Goal: Transaction & Acquisition: Purchase product/service

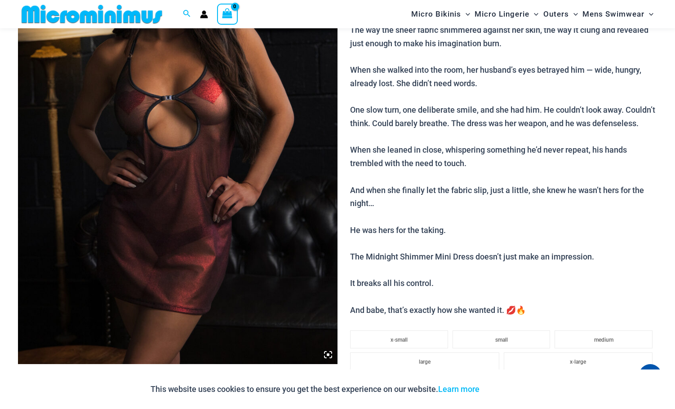
scroll to position [351, 0]
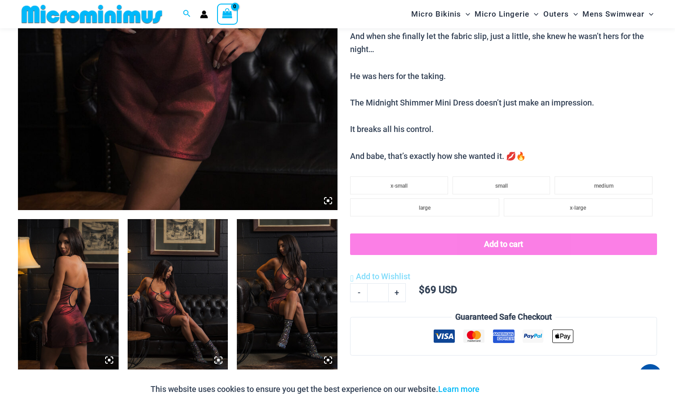
click at [53, 307] on img at bounding box center [68, 294] width 101 height 151
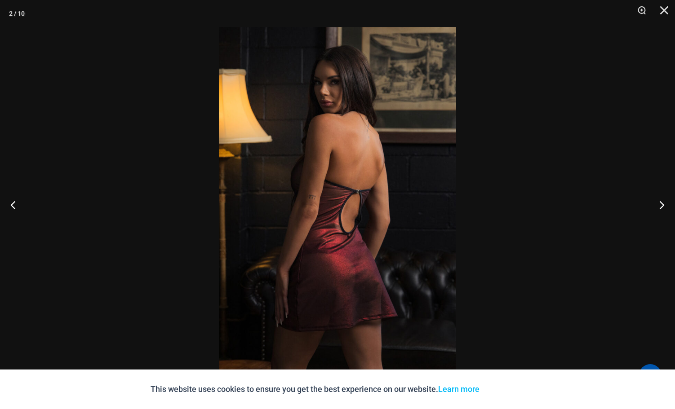
scroll to position [709, 0]
click at [660, 205] on button "Next" at bounding box center [658, 204] width 34 height 45
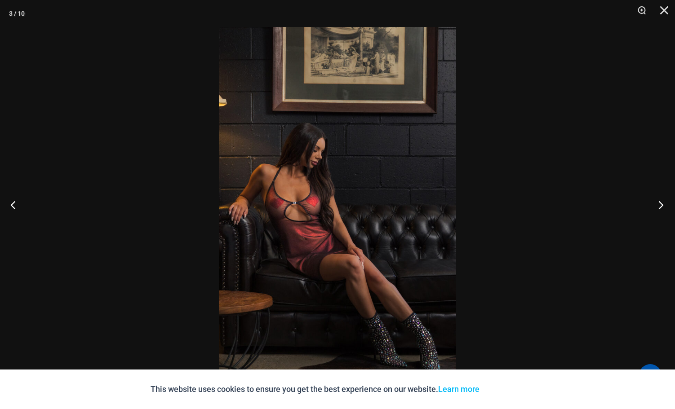
click at [660, 205] on button "Next" at bounding box center [658, 204] width 34 height 45
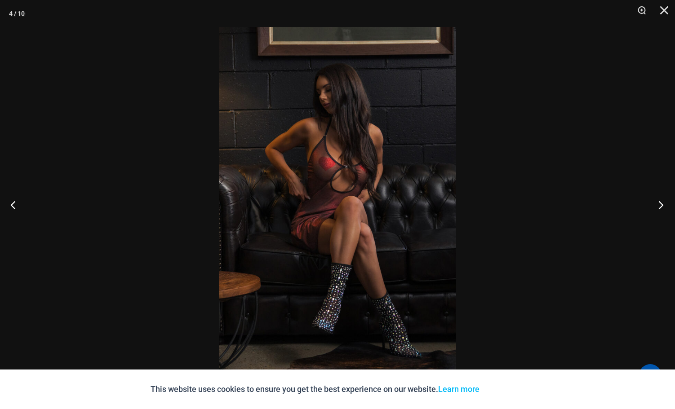
click at [660, 205] on button "Next" at bounding box center [658, 204] width 34 height 45
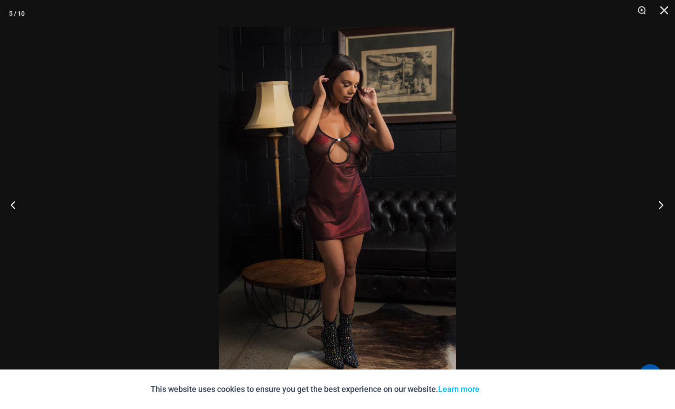
click at [660, 205] on button "Next" at bounding box center [658, 204] width 34 height 45
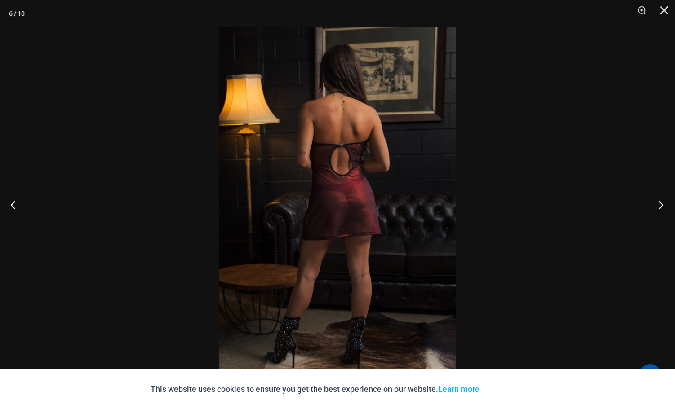
click at [660, 205] on button "Next" at bounding box center [658, 204] width 34 height 45
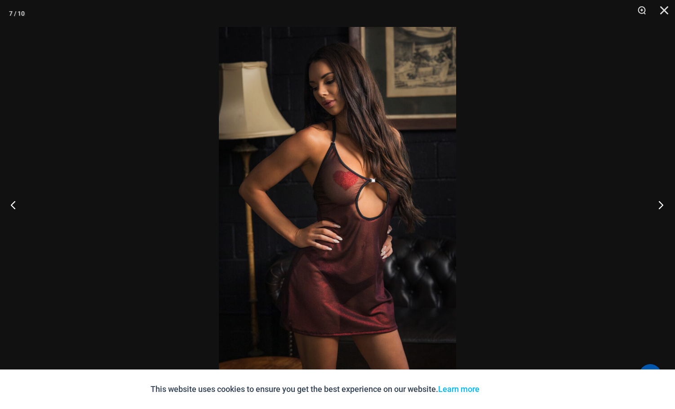
click at [660, 205] on button "Next" at bounding box center [658, 204] width 34 height 45
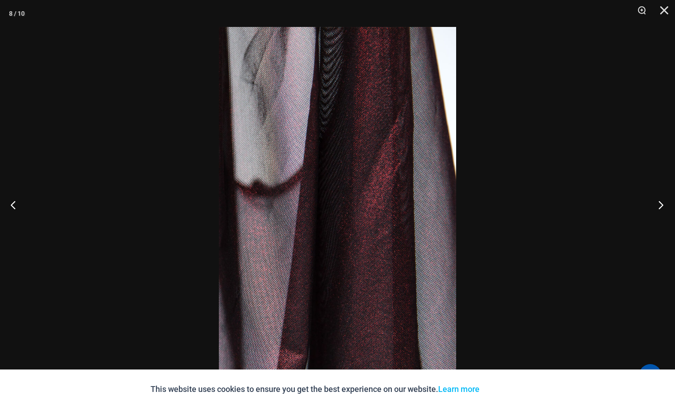
click at [660, 205] on button "Next" at bounding box center [658, 204] width 34 height 45
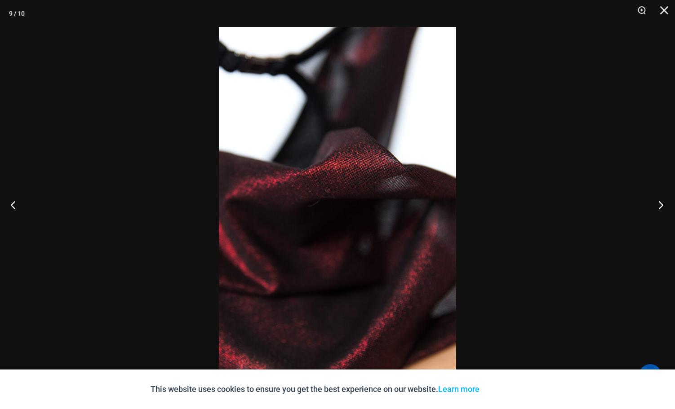
click at [660, 205] on button "Next" at bounding box center [658, 204] width 34 height 45
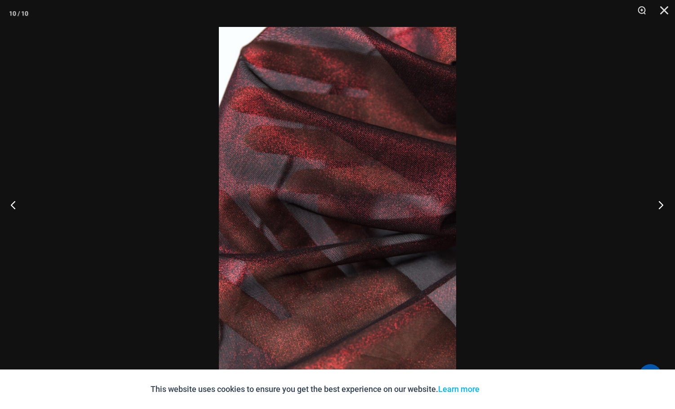
click at [660, 205] on button "Next" at bounding box center [658, 204] width 34 height 45
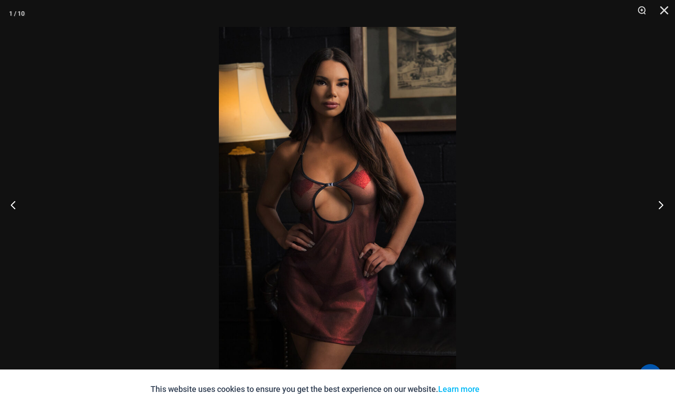
click at [660, 205] on button "Next" at bounding box center [658, 204] width 34 height 45
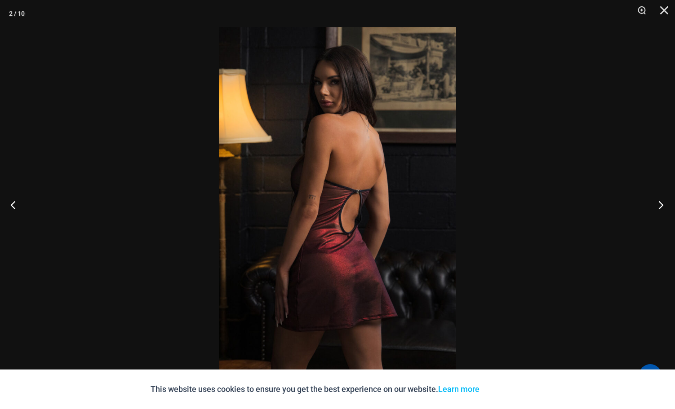
click at [660, 205] on button "Next" at bounding box center [658, 204] width 34 height 45
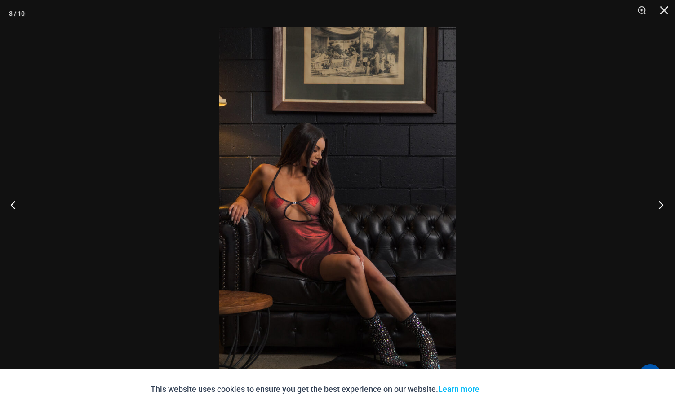
click at [660, 205] on button "Next" at bounding box center [658, 204] width 34 height 45
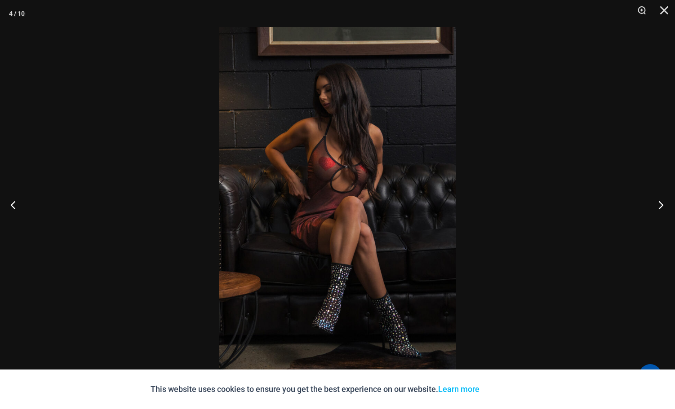
click at [660, 205] on button "Next" at bounding box center [658, 204] width 34 height 45
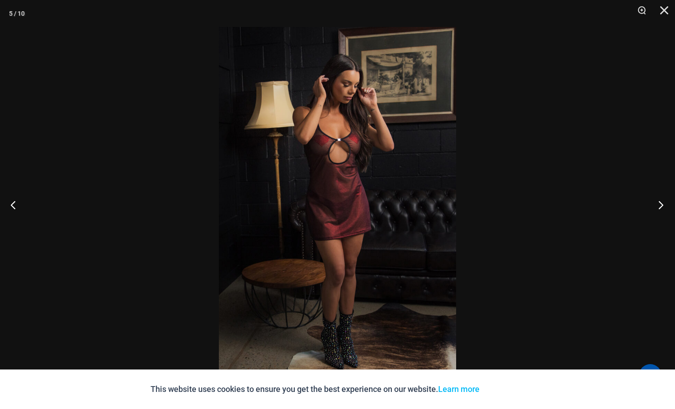
click at [660, 205] on button "Next" at bounding box center [658, 204] width 34 height 45
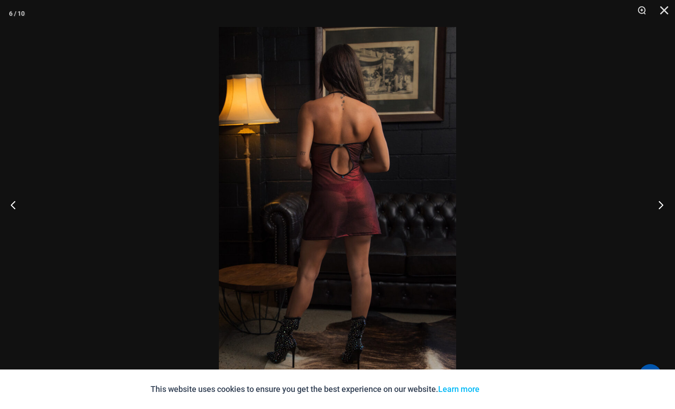
click at [660, 205] on button "Next" at bounding box center [658, 204] width 34 height 45
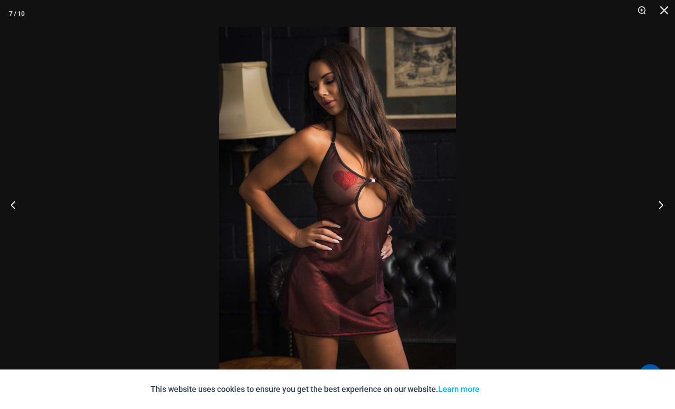
click at [660, 205] on button "Next" at bounding box center [658, 204] width 34 height 45
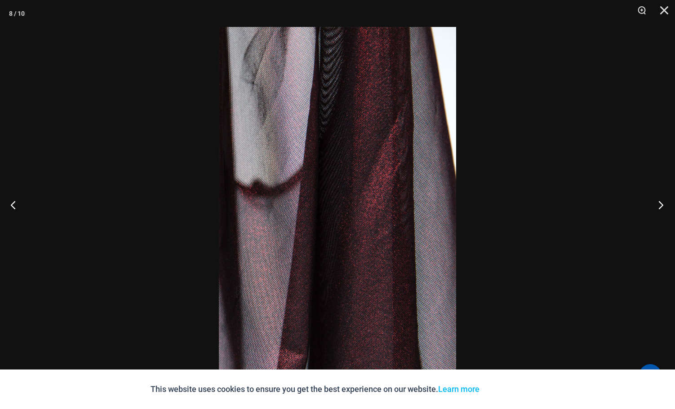
click at [660, 205] on button "Next" at bounding box center [658, 204] width 34 height 45
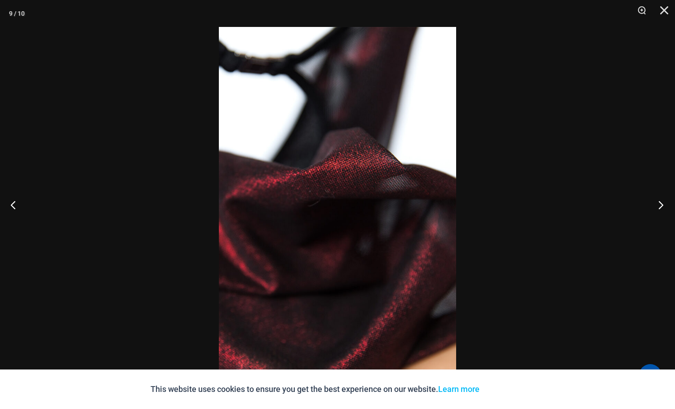
click at [660, 205] on button "Next" at bounding box center [658, 204] width 34 height 45
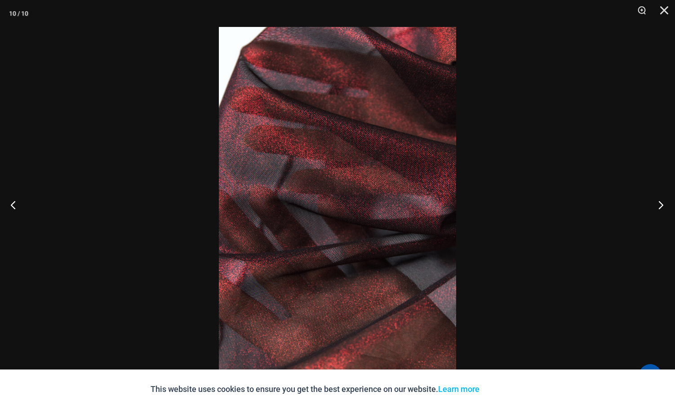
click at [660, 205] on button "Next" at bounding box center [658, 204] width 34 height 45
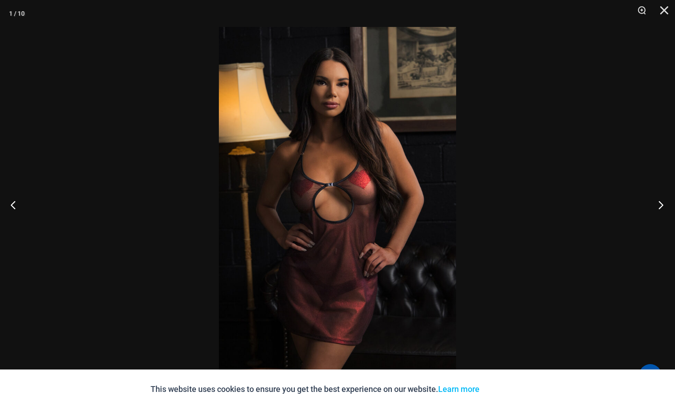
click at [660, 205] on button "Next" at bounding box center [658, 204] width 34 height 45
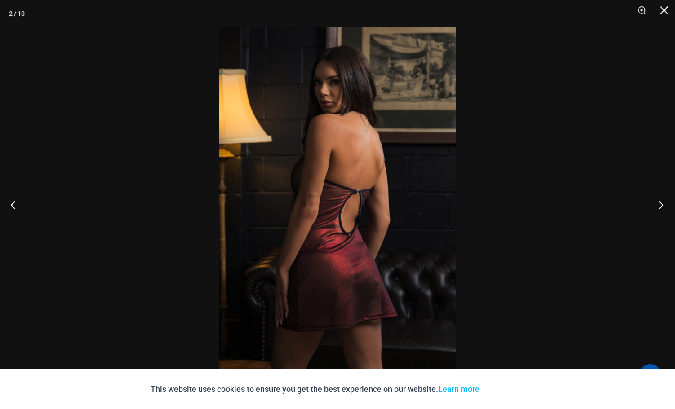
click at [660, 205] on button "Next" at bounding box center [658, 204] width 34 height 45
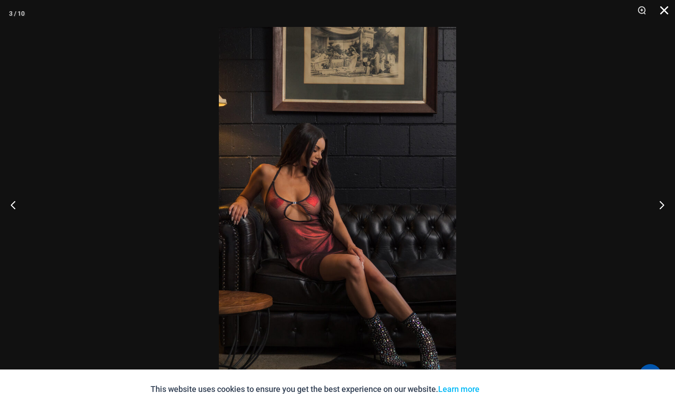
click at [662, 10] on button "Close" at bounding box center [661, 13] width 22 height 27
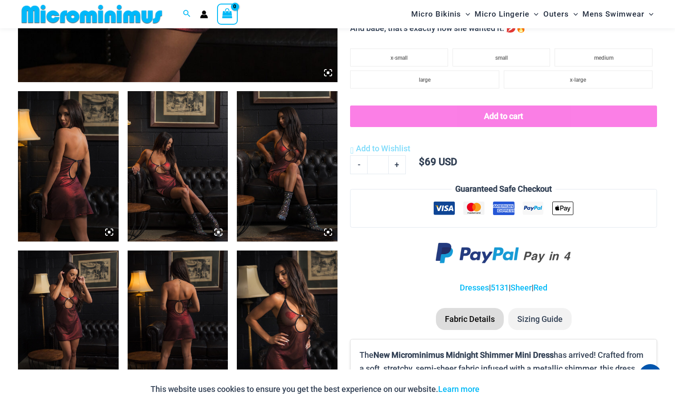
scroll to position [396, 0]
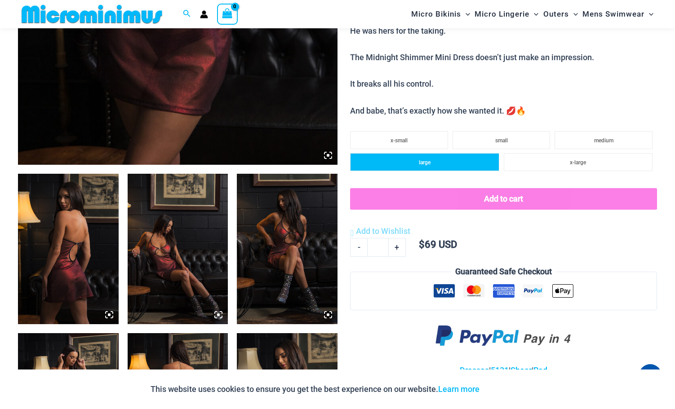
click at [436, 165] on li "large" at bounding box center [424, 162] width 149 height 18
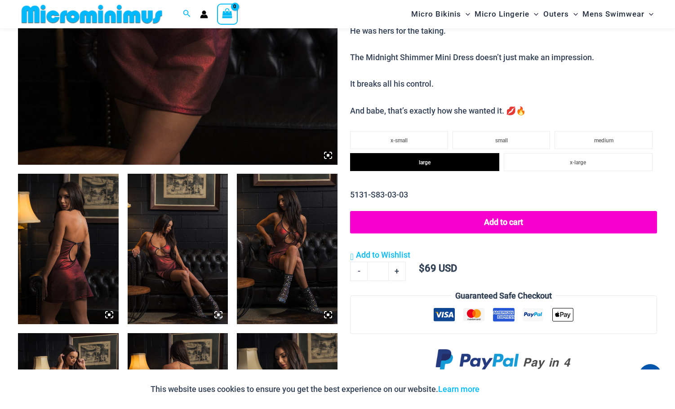
click at [482, 221] on button "Add to cart" at bounding box center [503, 222] width 307 height 22
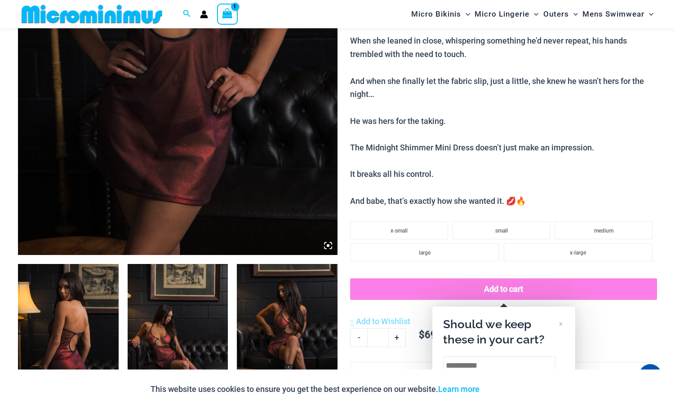
scroll to position [334, 0]
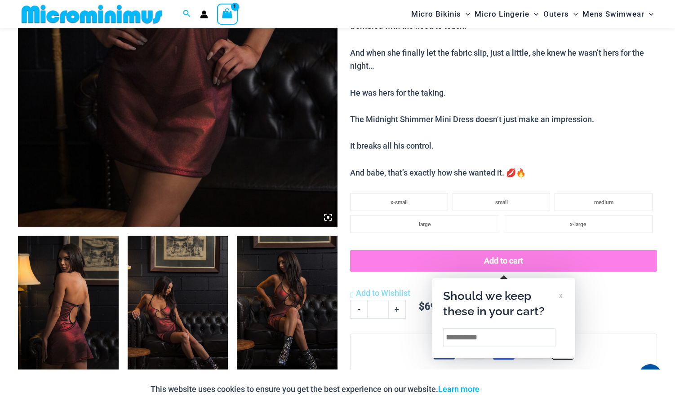
click at [89, 9] on img at bounding box center [92, 14] width 148 height 20
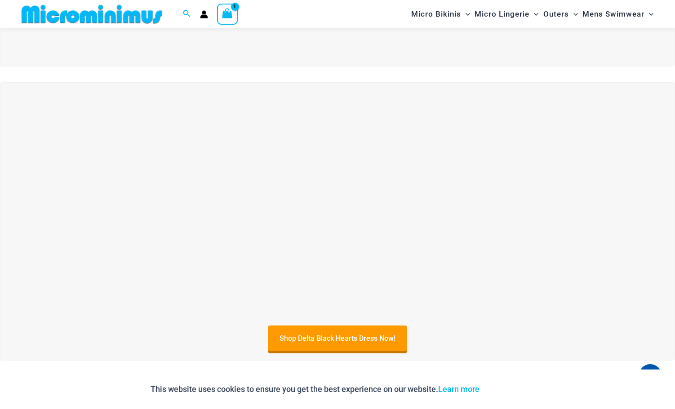
scroll to position [307, 0]
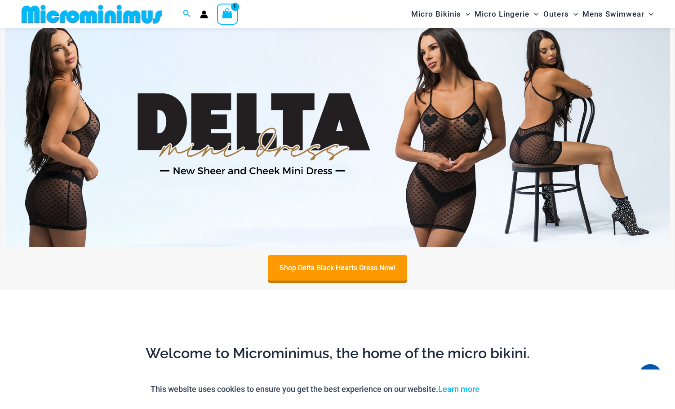
click at [458, 135] on img at bounding box center [337, 134] width 665 height 226
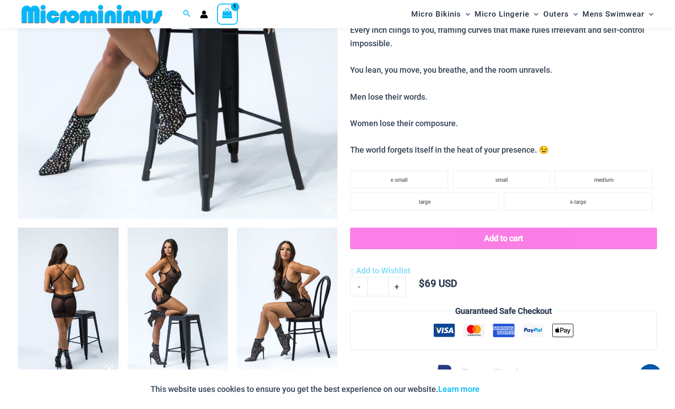
scroll to position [351, 0]
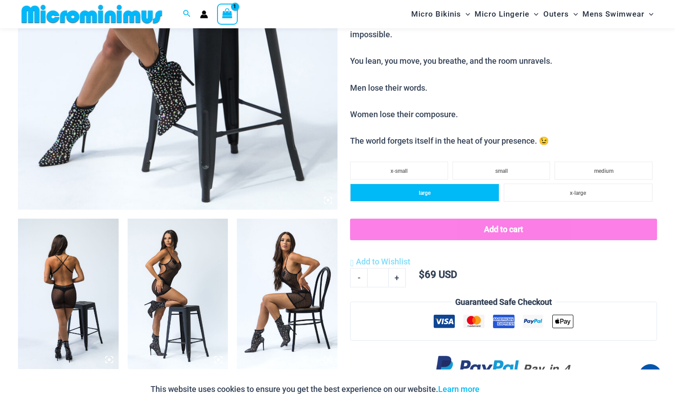
click at [421, 195] on span "large" at bounding box center [425, 193] width 12 height 6
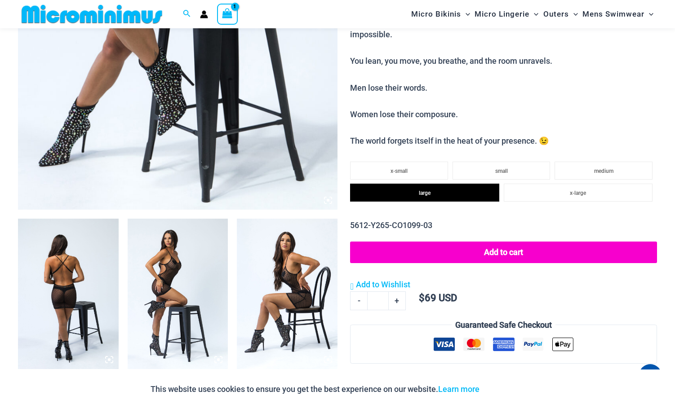
click at [82, 284] on img at bounding box center [68, 294] width 101 height 151
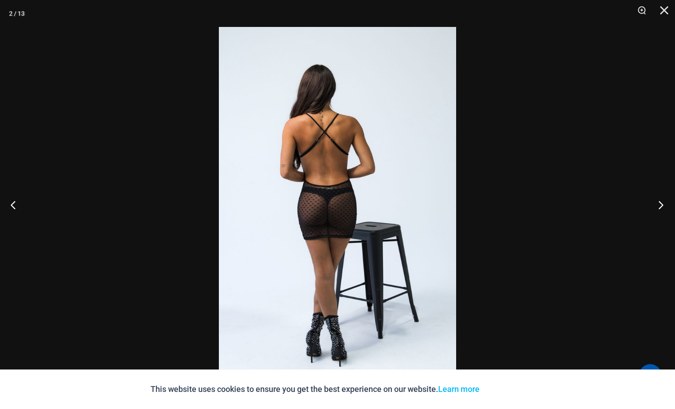
click at [663, 207] on button "Next" at bounding box center [658, 204] width 34 height 45
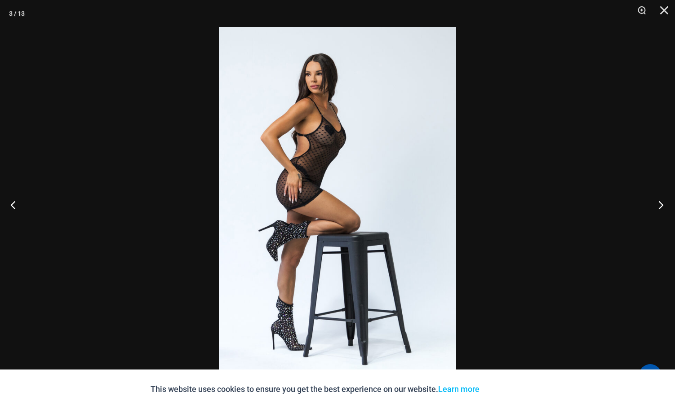
click at [663, 207] on button "Next" at bounding box center [658, 204] width 34 height 45
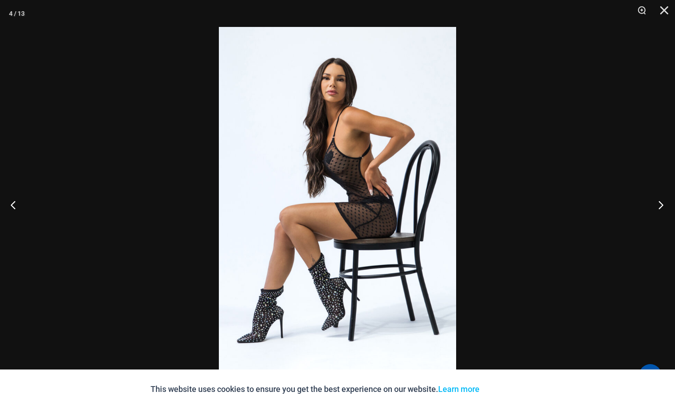
click at [663, 207] on button "Next" at bounding box center [658, 204] width 34 height 45
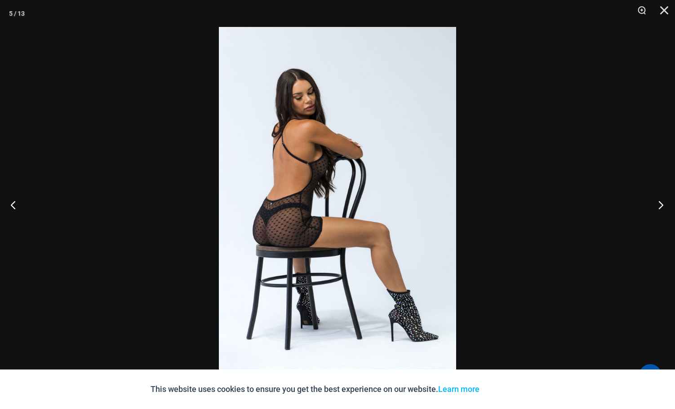
click at [663, 207] on button "Next" at bounding box center [658, 204] width 34 height 45
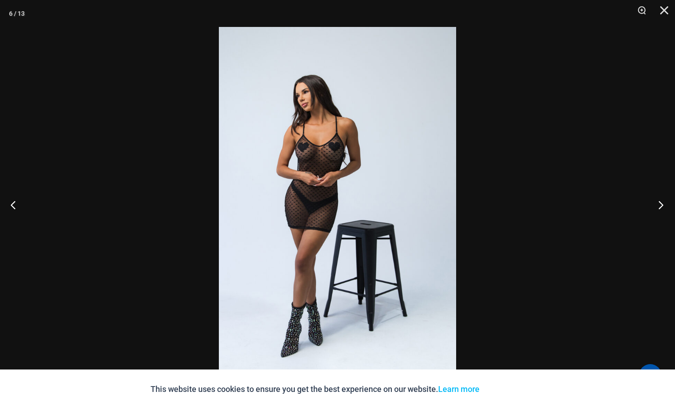
click at [663, 207] on button "Next" at bounding box center [658, 204] width 34 height 45
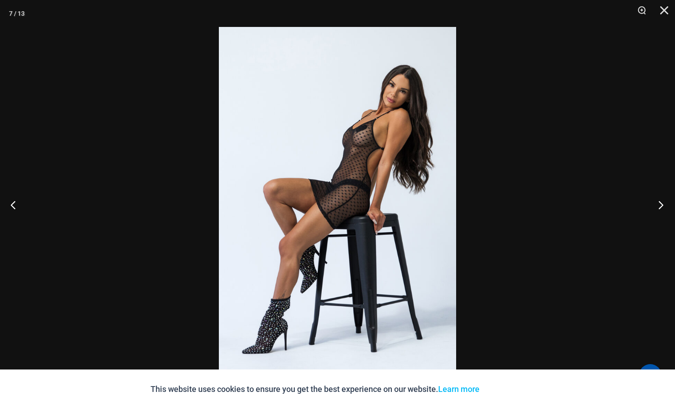
click at [663, 207] on button "Next" at bounding box center [658, 204] width 34 height 45
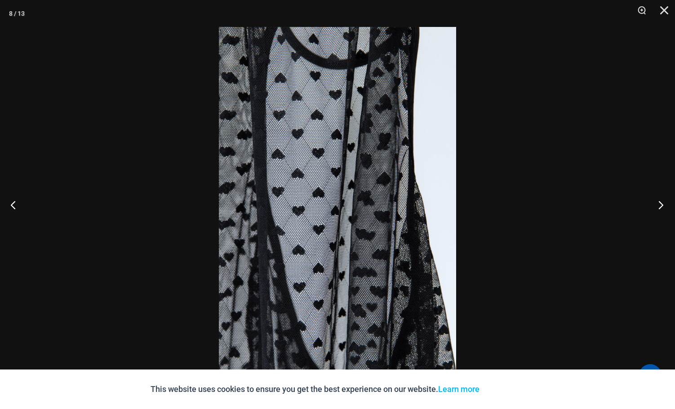
click at [663, 207] on button "Next" at bounding box center [658, 204] width 34 height 45
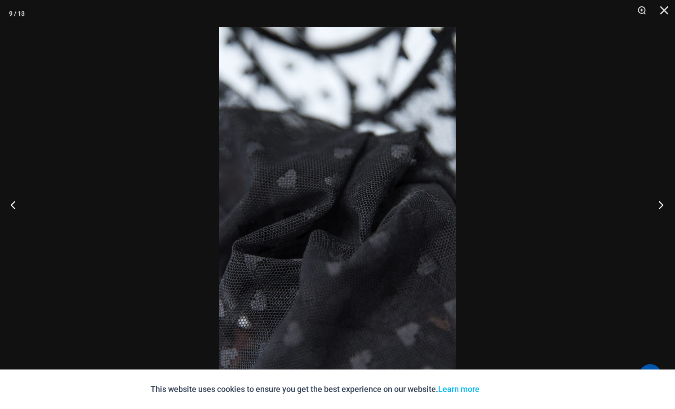
click at [663, 207] on button "Next" at bounding box center [658, 204] width 34 height 45
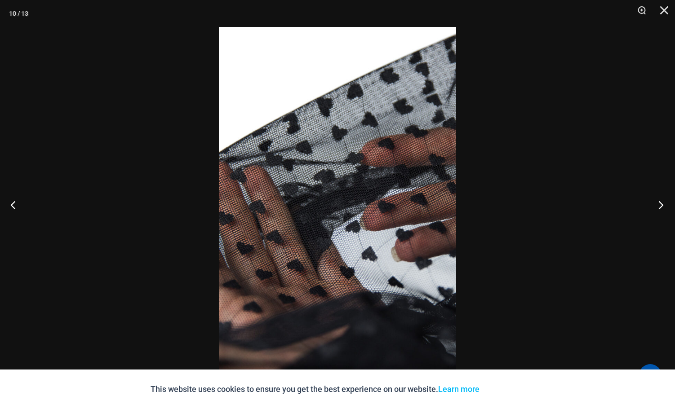
click at [663, 207] on button "Next" at bounding box center [658, 204] width 34 height 45
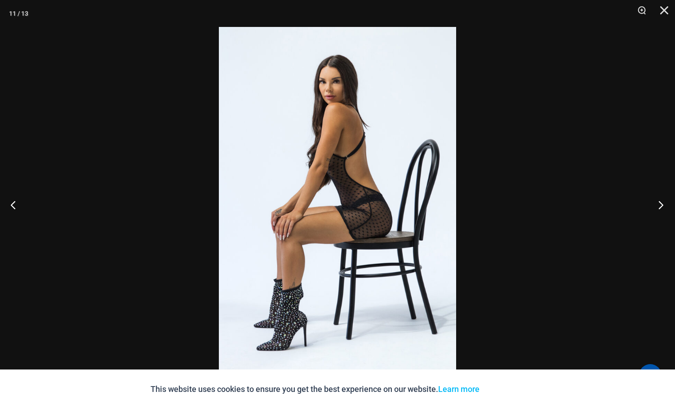
click at [663, 207] on button "Next" at bounding box center [658, 204] width 34 height 45
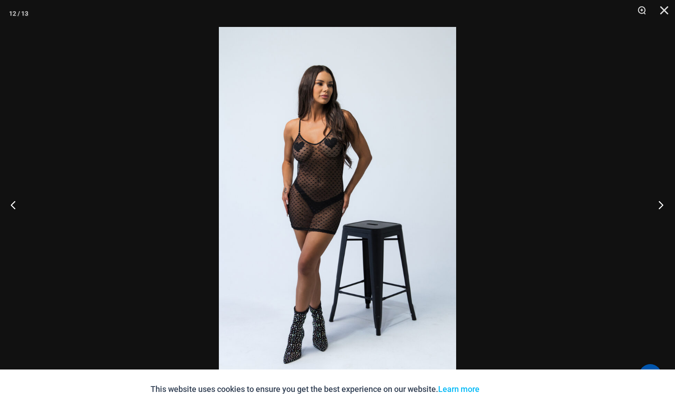
click at [663, 207] on button "Next" at bounding box center [658, 204] width 34 height 45
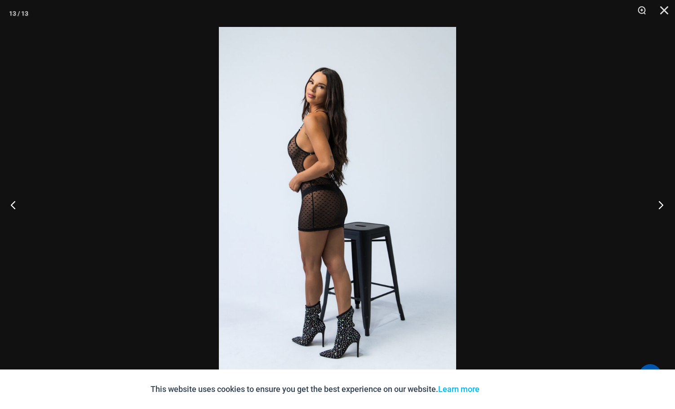
click at [663, 207] on button "Next" at bounding box center [658, 204] width 34 height 45
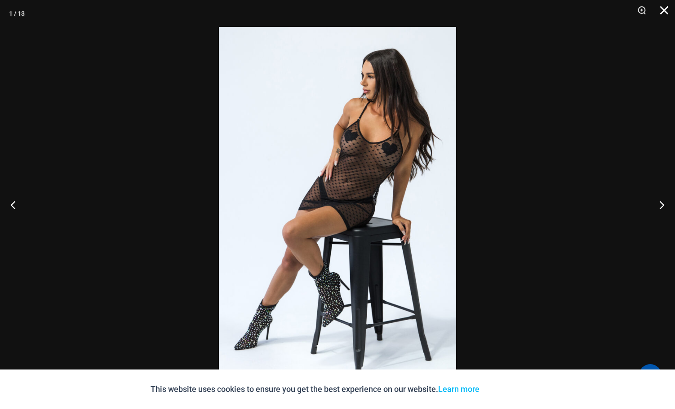
click at [665, 5] on button "Close" at bounding box center [661, 13] width 22 height 27
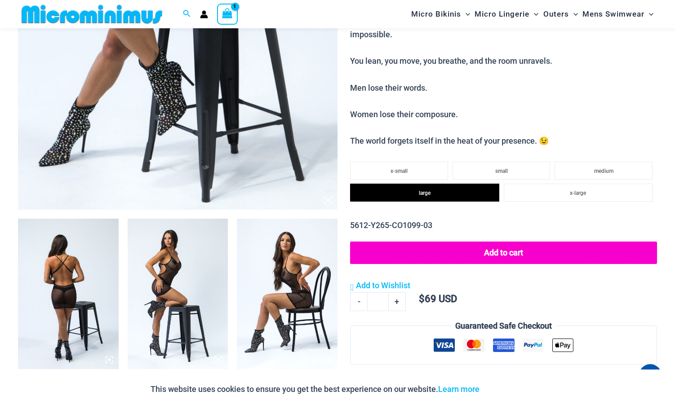
click at [517, 255] on button "Add to cart" at bounding box center [503, 253] width 307 height 22
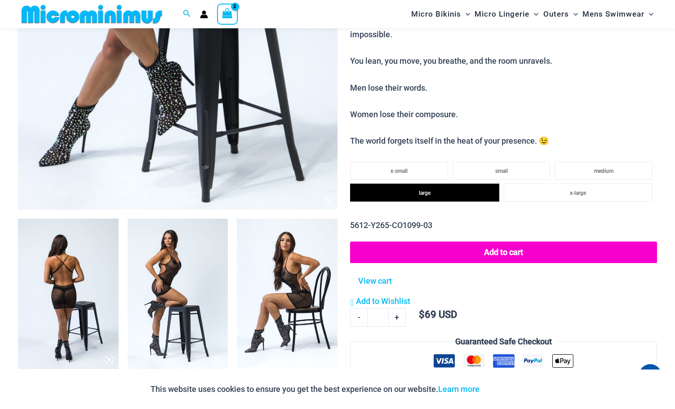
click at [99, 13] on img at bounding box center [92, 14] width 148 height 20
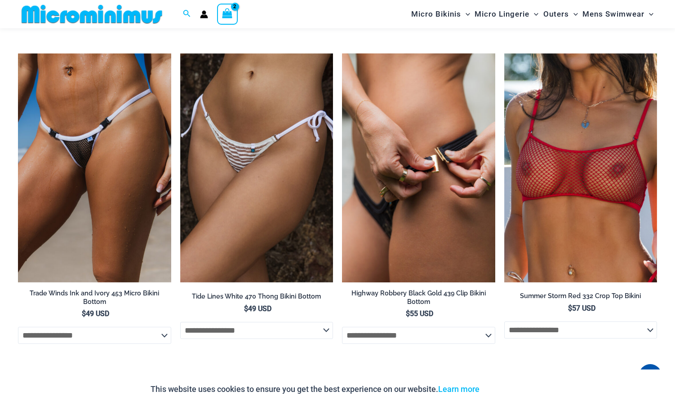
scroll to position [2780, 0]
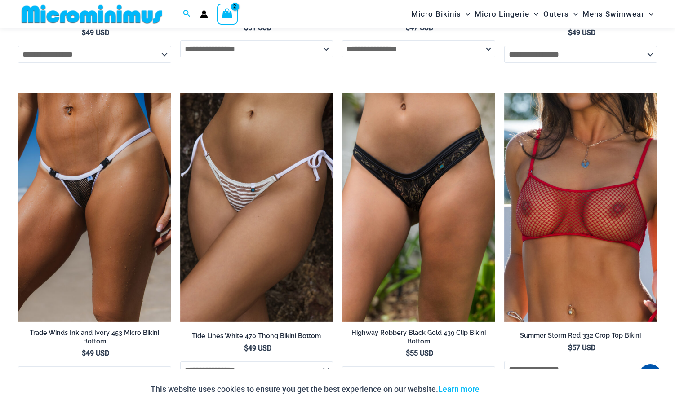
click at [92, 16] on img at bounding box center [92, 14] width 148 height 20
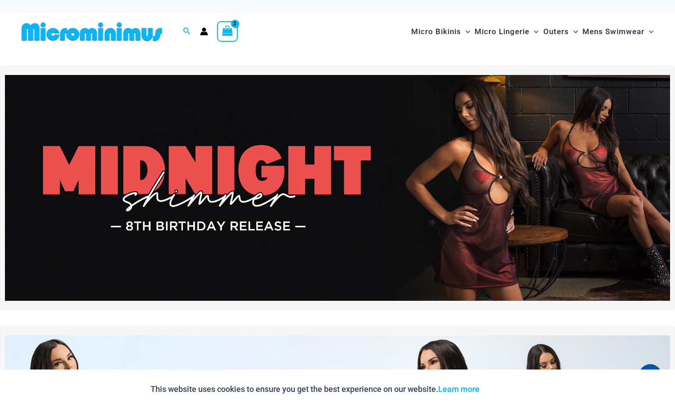
click at [231, 32] on icon "View Shopping Cart, 2 items" at bounding box center [227, 31] width 10 height 10
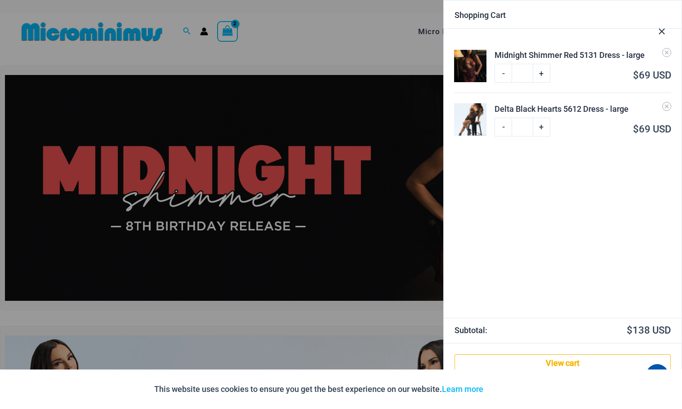
click at [661, 34] on icon "Close Cart Drawer" at bounding box center [662, 32] width 10 height 10
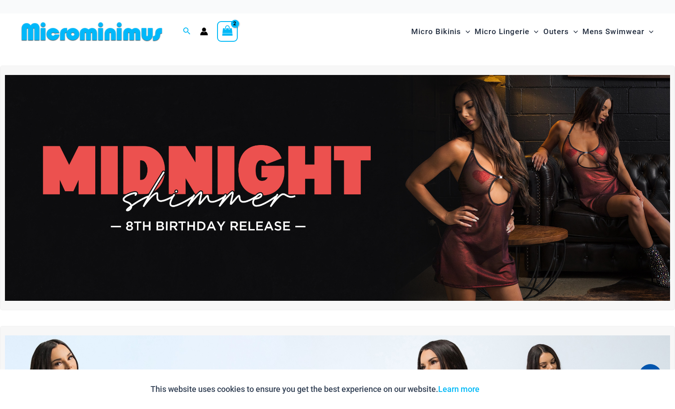
click at [206, 31] on icon "Account icon link" at bounding box center [204, 31] width 8 height 8
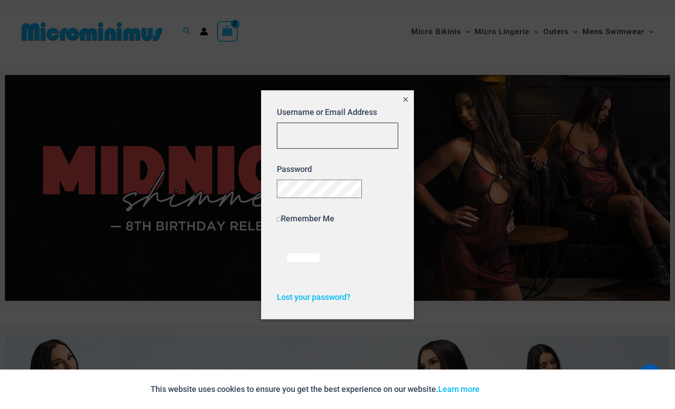
click at [320, 131] on input "Username or Email Address" at bounding box center [337, 136] width 121 height 27
type input "**********"
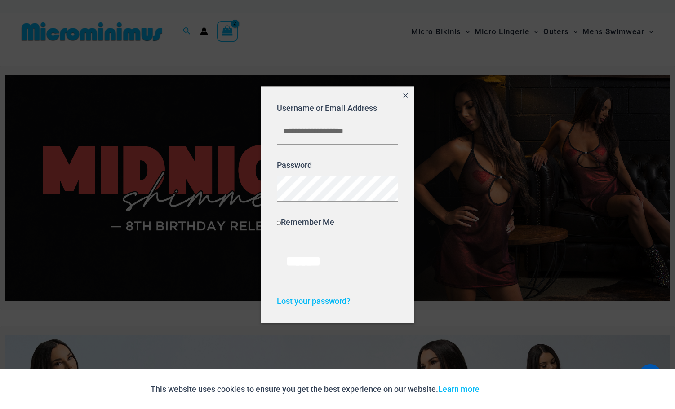
click at [364, 274] on p "******" at bounding box center [337, 262] width 121 height 39
click at [325, 266] on input "******" at bounding box center [303, 262] width 53 height 39
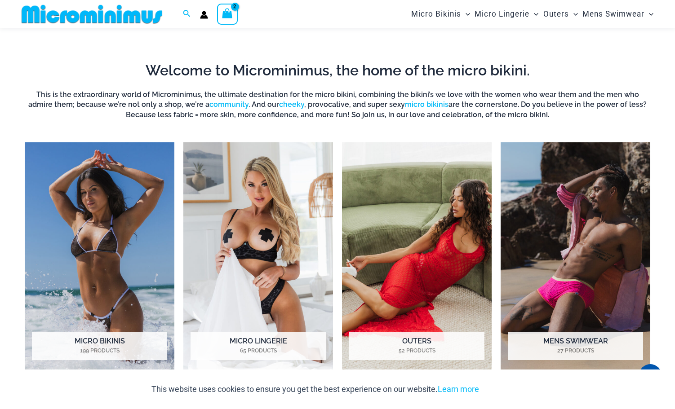
scroll to position [756, 0]
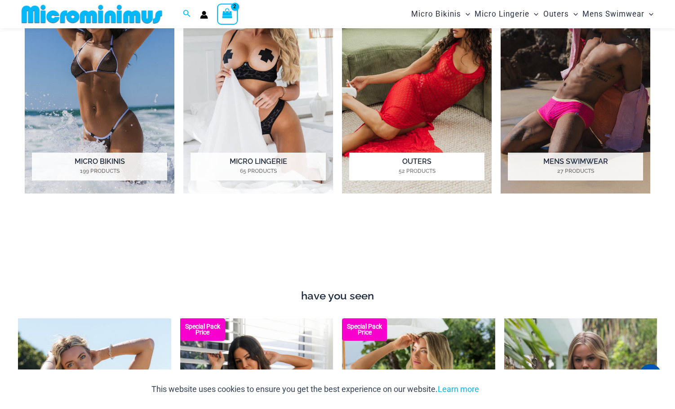
click at [423, 162] on h2 "Outers 52 Products" at bounding box center [416, 167] width 135 height 28
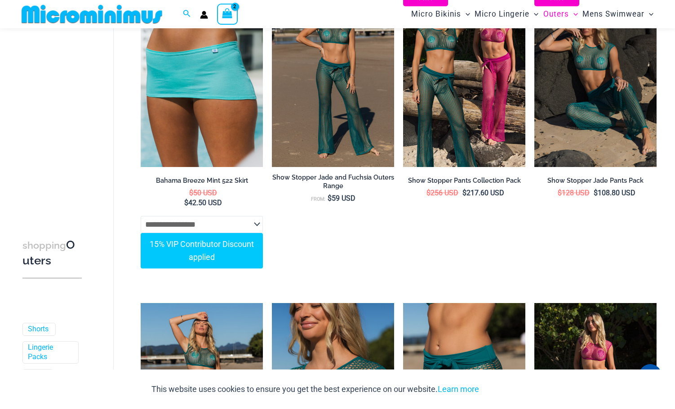
scroll to position [711, 0]
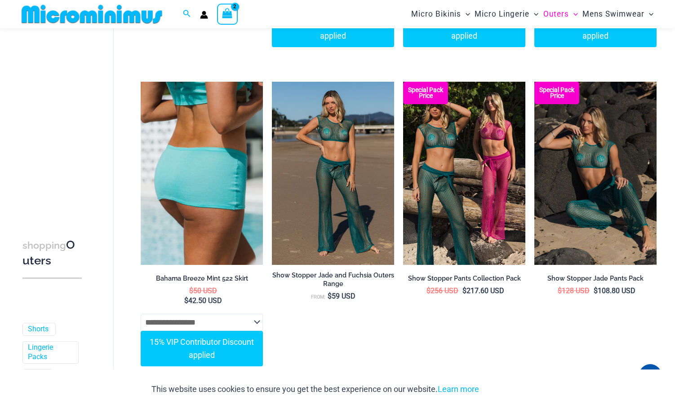
click at [215, 187] on img at bounding box center [202, 173] width 122 height 183
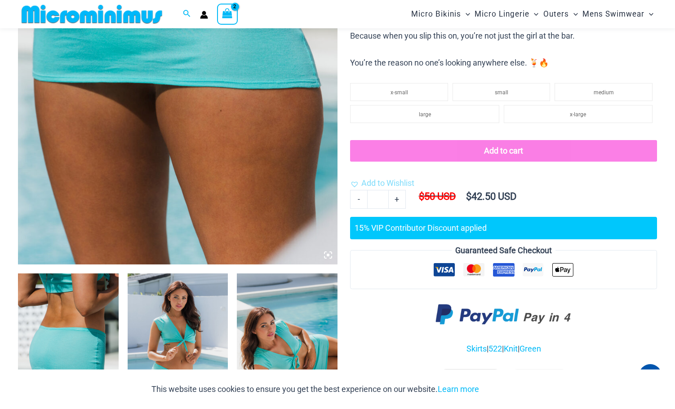
scroll to position [217, 0]
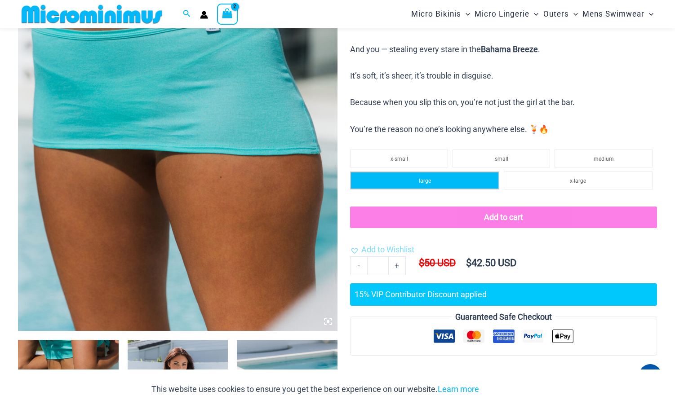
click at [438, 184] on li "large" at bounding box center [424, 181] width 149 height 18
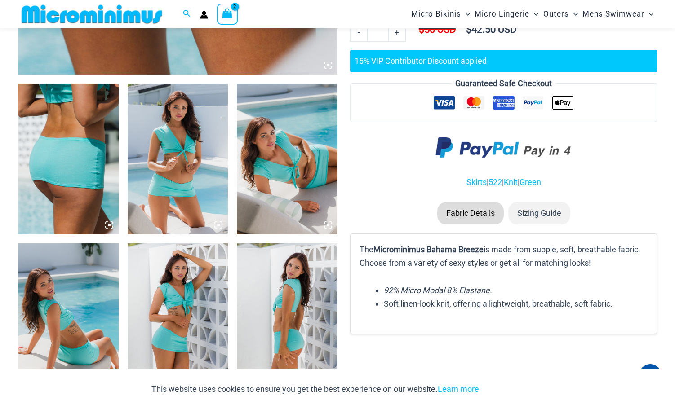
scroll to position [485, 0]
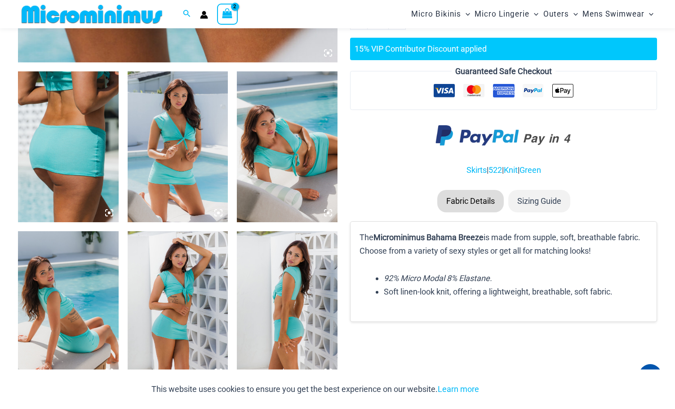
click at [548, 201] on li "Sizing Guide" at bounding box center [539, 201] width 62 height 22
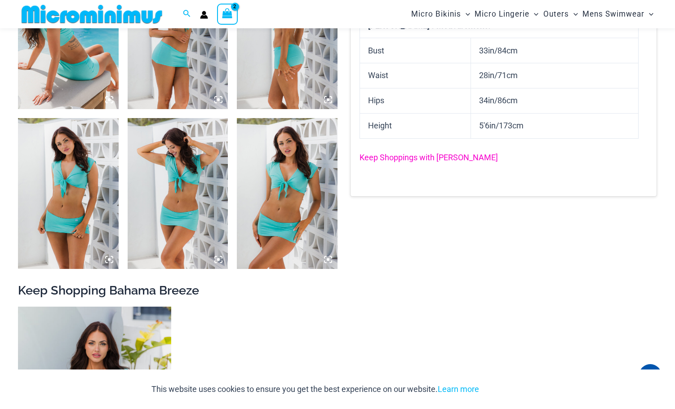
scroll to position [620, 0]
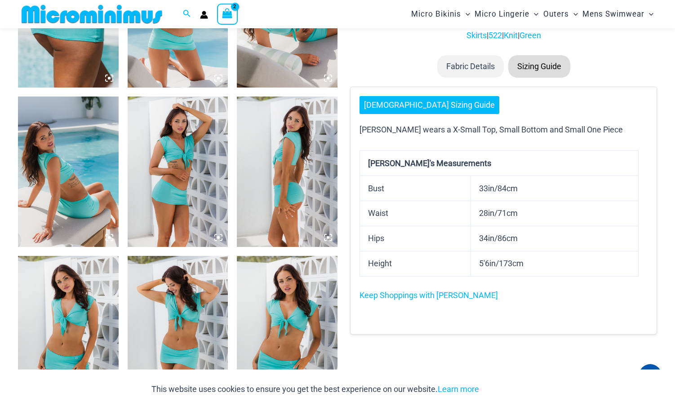
click at [412, 105] on link "[DEMOGRAPHIC_DATA] Sizing Guide" at bounding box center [430, 105] width 140 height 18
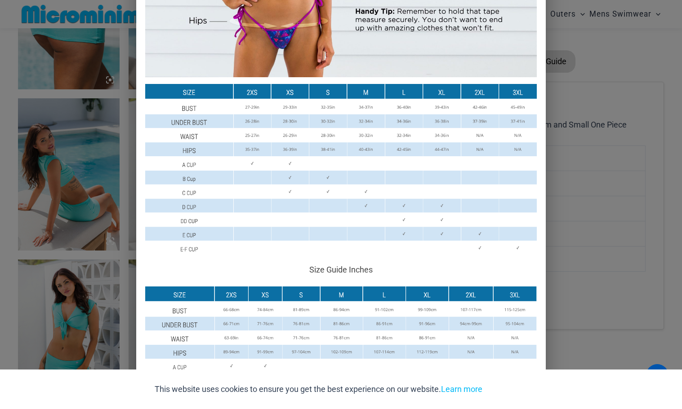
scroll to position [304, 0]
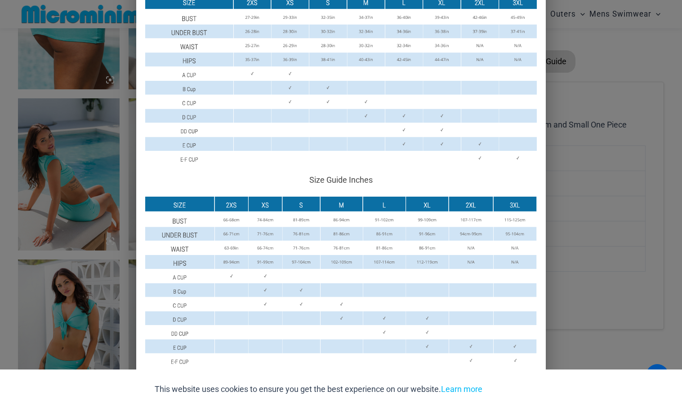
click at [616, 83] on div "Size Guide Size Guide Inches Size Guide Centimeters" at bounding box center [341, 204] width 682 height 409
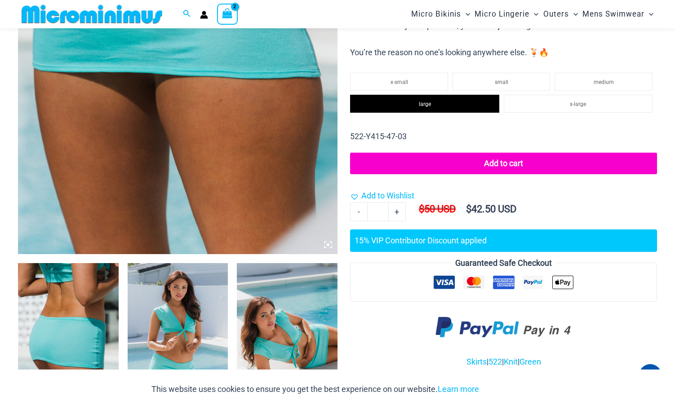
scroll to position [217, 0]
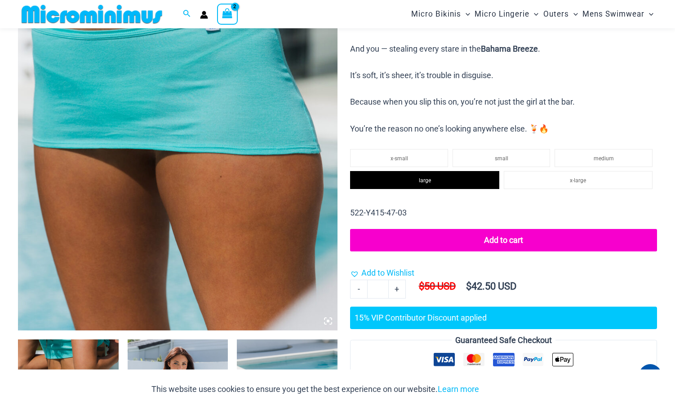
click at [516, 238] on button "Add to cart" at bounding box center [503, 240] width 307 height 22
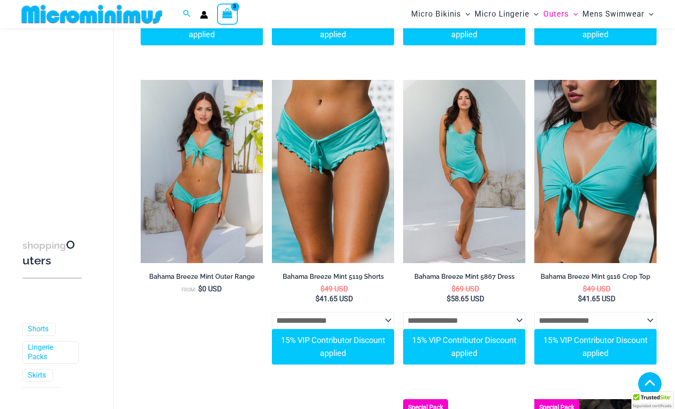
scroll to position [393, 0]
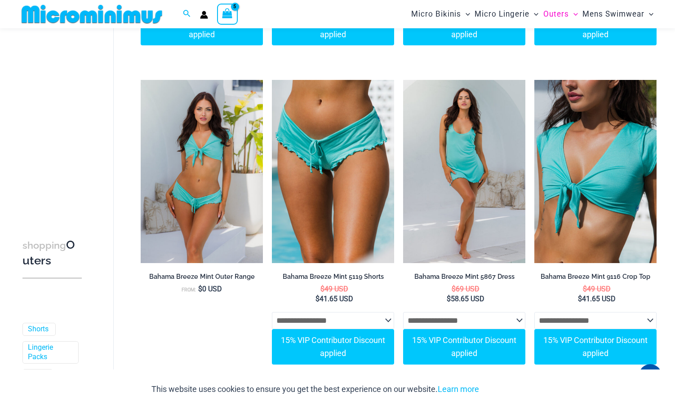
click at [222, 14] on icon "View Shopping Cart, 5 items" at bounding box center [227, 13] width 10 height 10
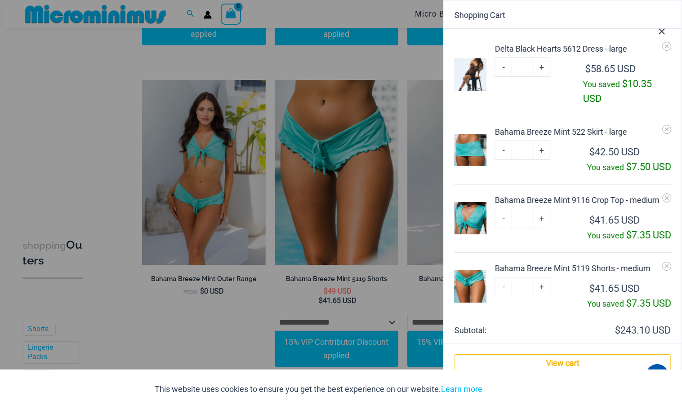
scroll to position [90, 0]
click at [663, 127] on icon "Remove Bahama Breeze Mint 522 Skirt - large from cart" at bounding box center [666, 129] width 6 height 6
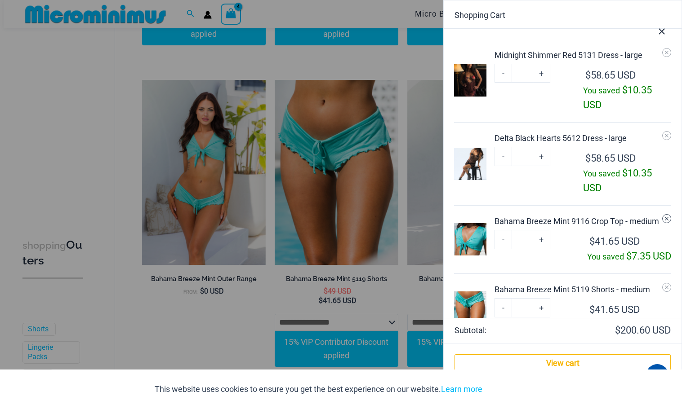
click at [665, 218] on icon "Remove Bahama Breeze Mint 9116 Crop Top - medium from cart" at bounding box center [667, 219] width 4 height 4
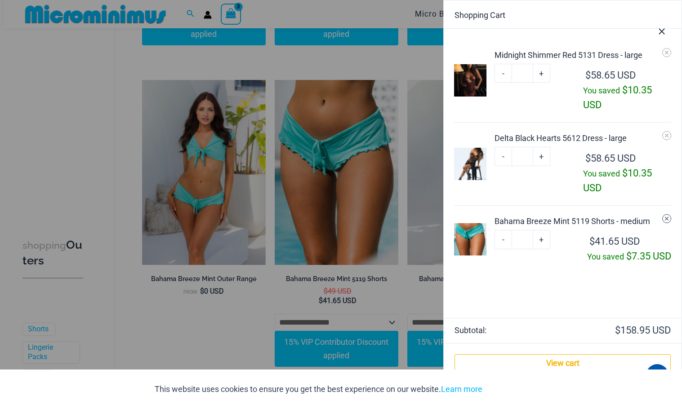
click at [666, 220] on icon "Remove Bahama Breeze Mint 5119 Shorts - medium from cart" at bounding box center [666, 219] width 6 height 6
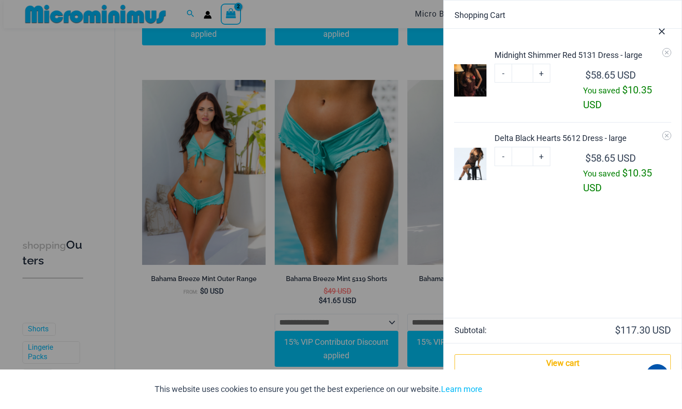
click at [661, 31] on icon "Close Cart Drawer" at bounding box center [662, 32] width 6 height 6
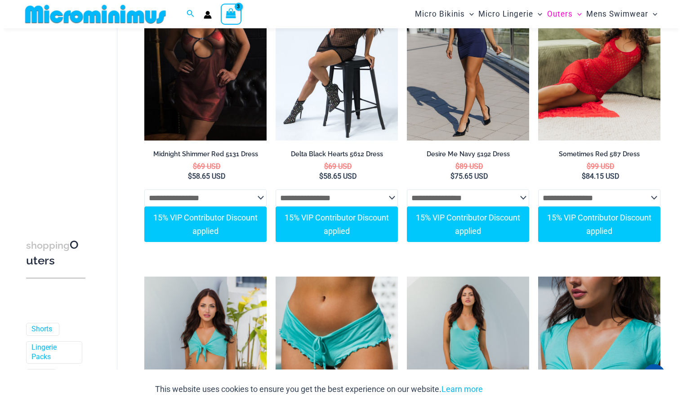
scroll to position [0, 0]
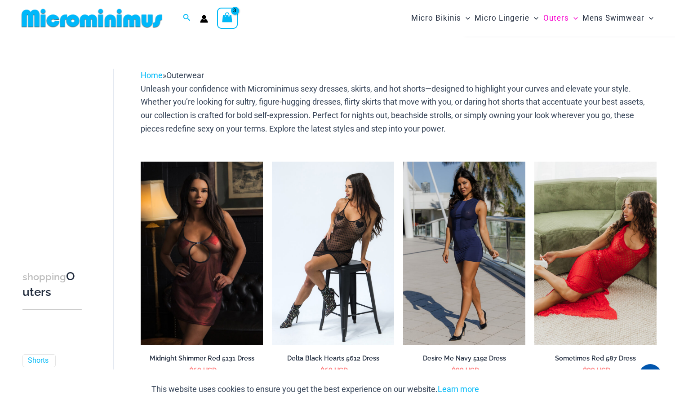
click at [228, 17] on icon "View Shopping Cart, 3 items" at bounding box center [227, 17] width 10 height 10
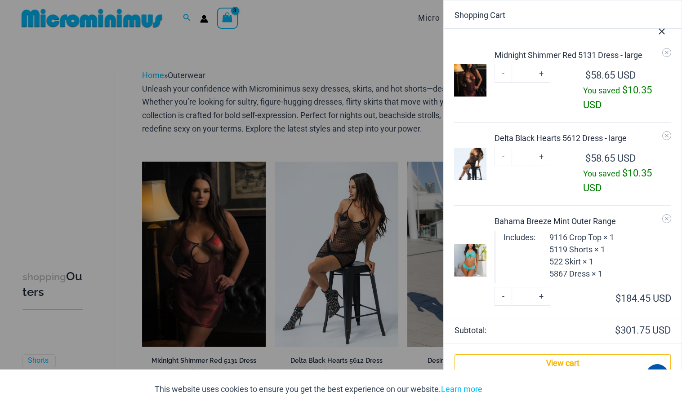
scroll to position [8, 0]
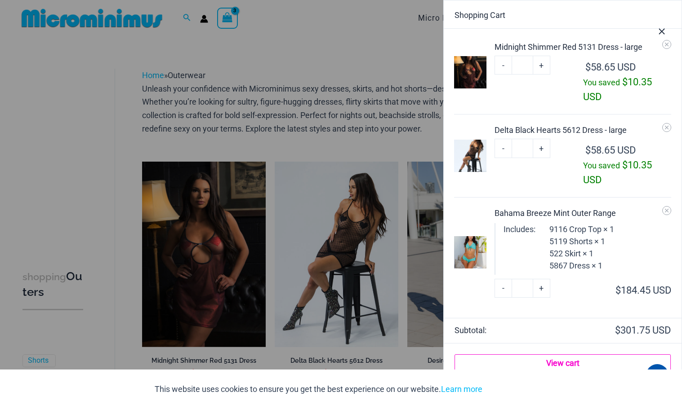
click at [563, 364] on link "View cart" at bounding box center [562, 364] width 216 height 18
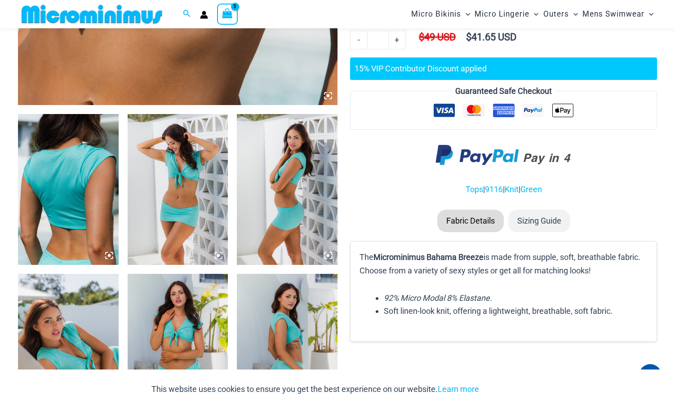
scroll to position [218, 0]
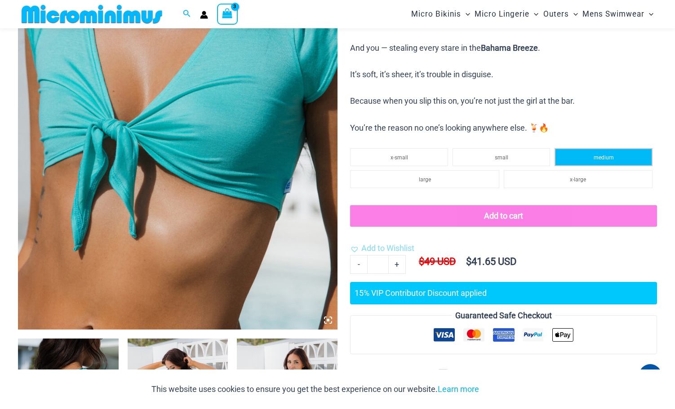
click at [600, 151] on li "medium" at bounding box center [604, 157] width 98 height 18
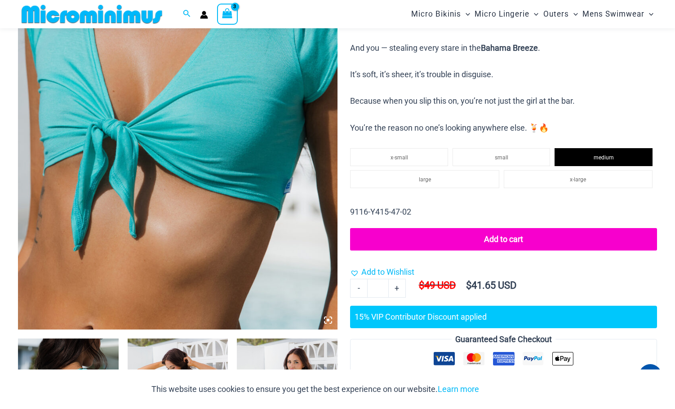
click at [509, 240] on button "Add to cart" at bounding box center [503, 239] width 307 height 22
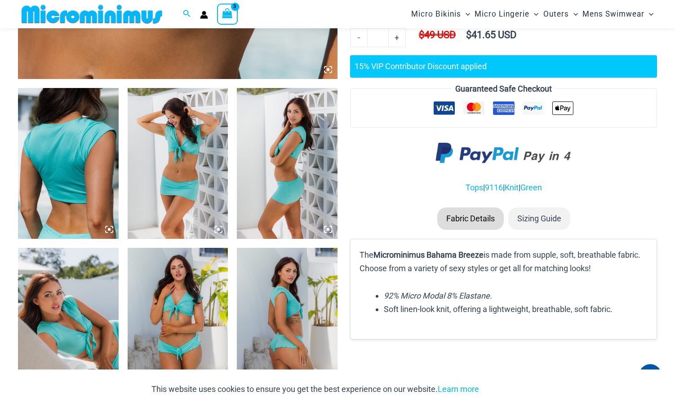
scroll to position [578, 0]
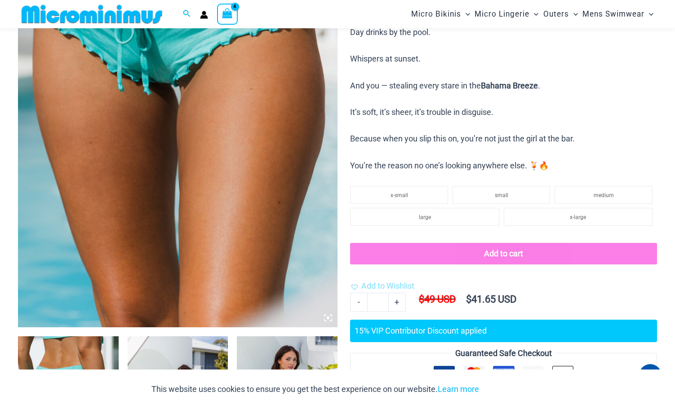
scroll to position [203, 0]
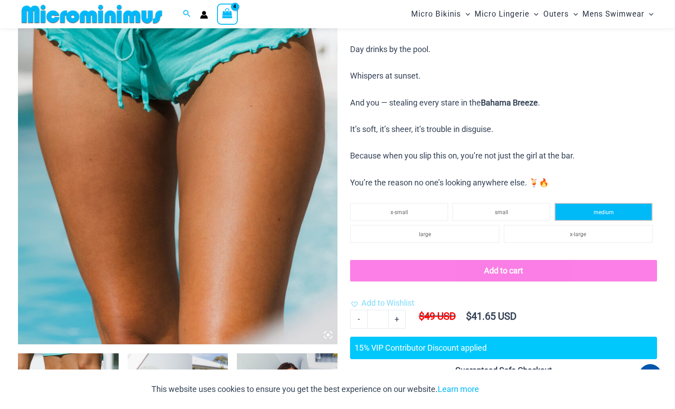
click at [593, 215] on li "medium" at bounding box center [604, 212] width 98 height 18
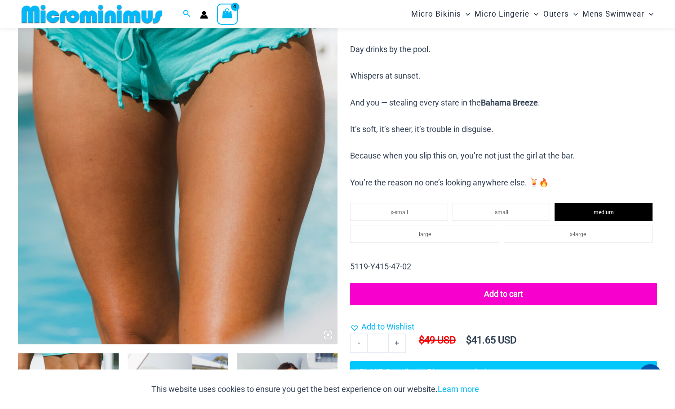
click at [496, 294] on button "Add to cart" at bounding box center [503, 294] width 307 height 22
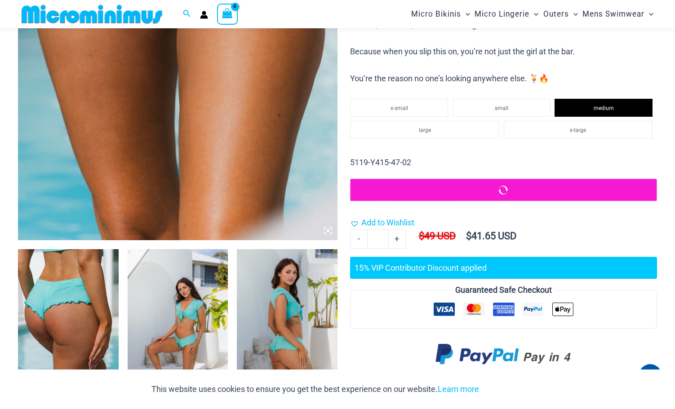
scroll to position [383, 0]
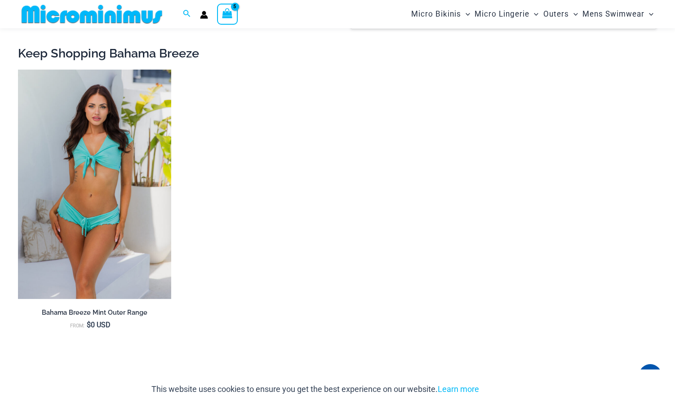
scroll to position [877, 0]
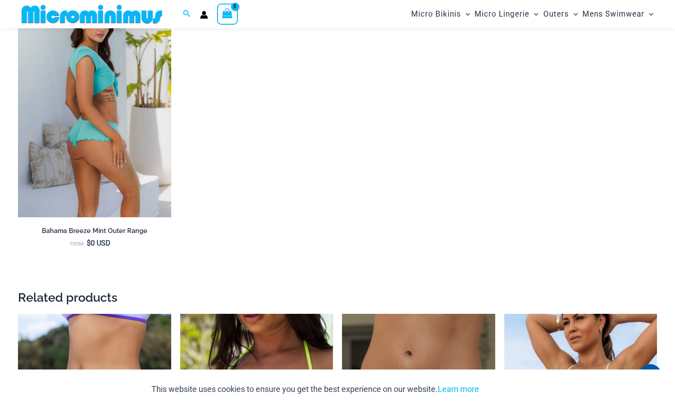
click at [126, 157] on img at bounding box center [94, 103] width 153 height 230
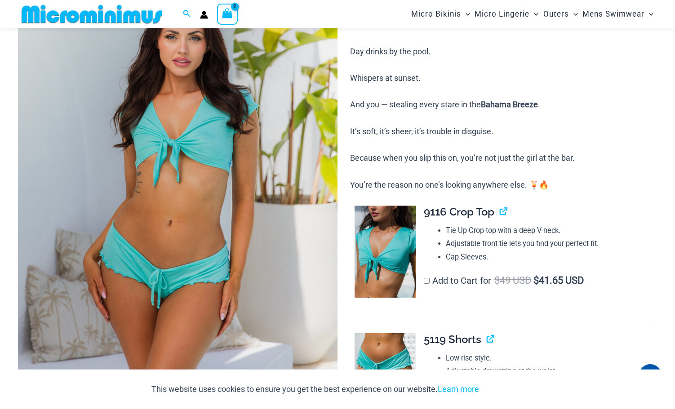
scroll to position [172, 0]
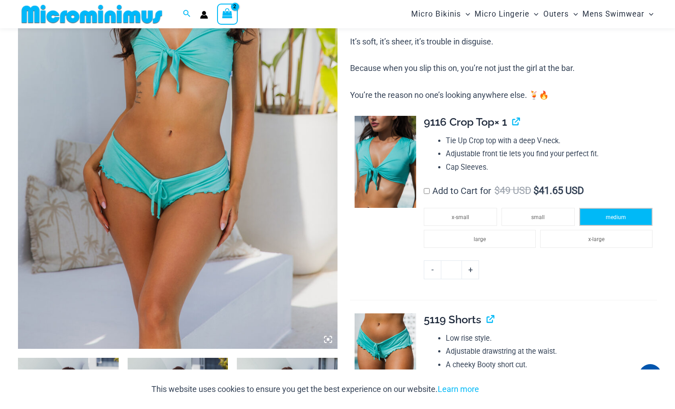
click at [601, 218] on li "medium" at bounding box center [615, 217] width 73 height 18
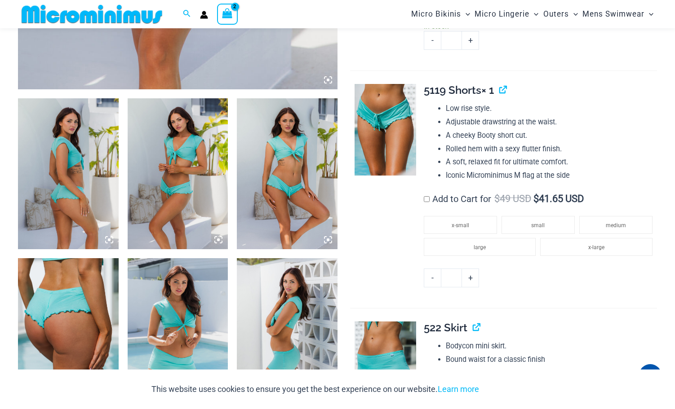
scroll to position [531, 0]
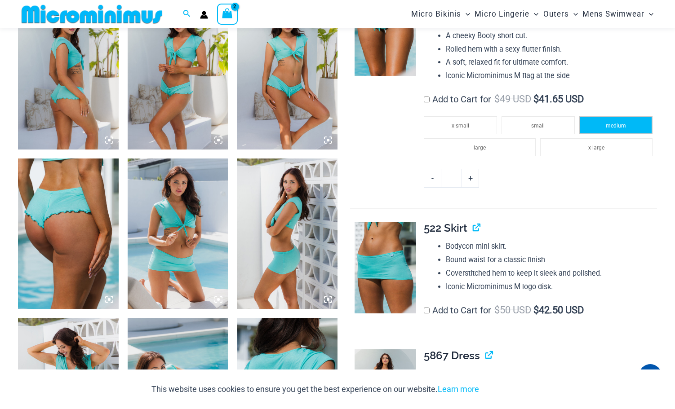
click at [612, 122] on li "medium" at bounding box center [615, 125] width 73 height 18
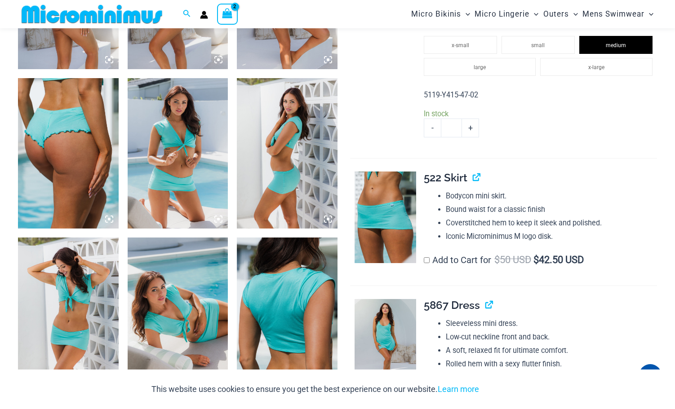
scroll to position [711, 0]
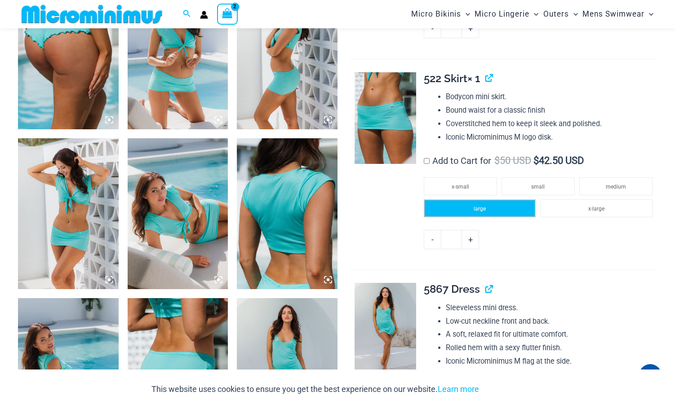
click at [503, 208] on li "large" at bounding box center [480, 209] width 112 height 18
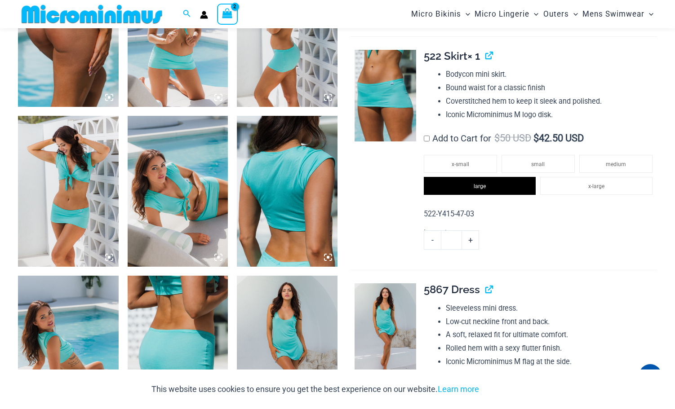
scroll to position [846, 0]
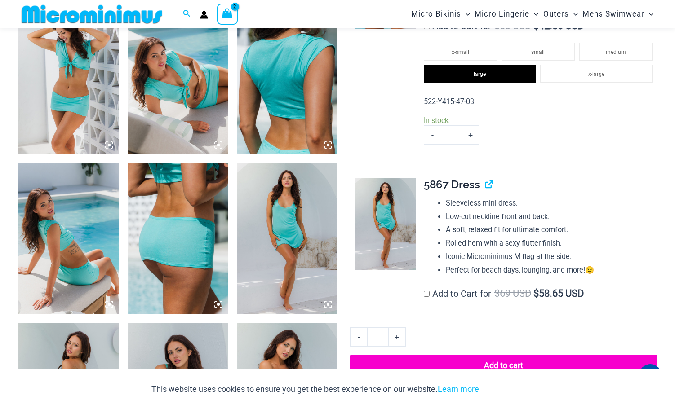
click at [428, 298] on label "Add to Cart for $ 69 USD $ 58.65 USD" at bounding box center [504, 294] width 160 height 11
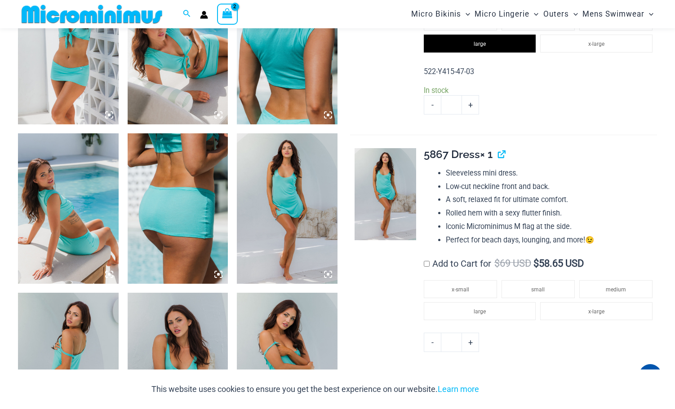
scroll to position [936, 0]
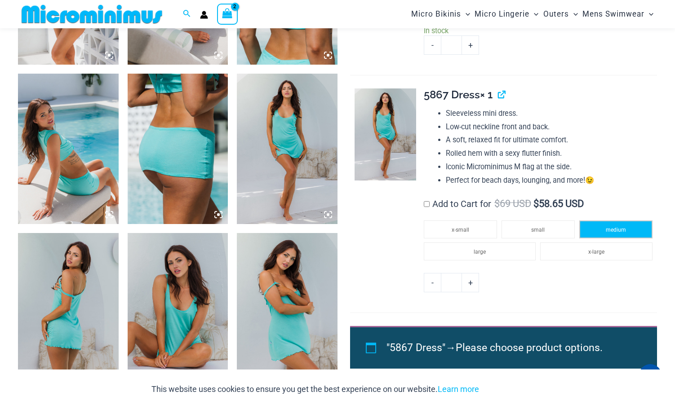
click at [615, 228] on span "medium" at bounding box center [616, 230] width 20 height 6
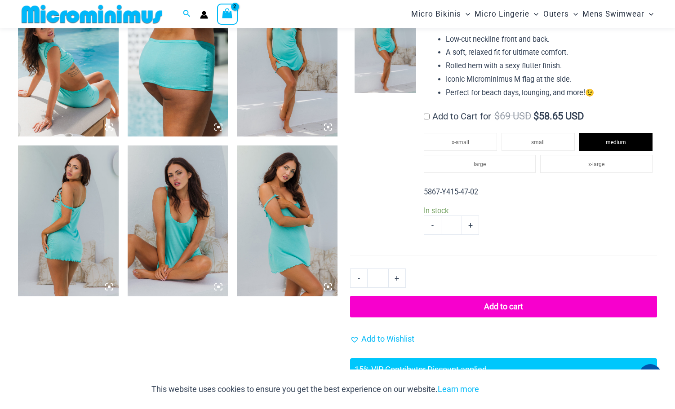
scroll to position [1026, 0]
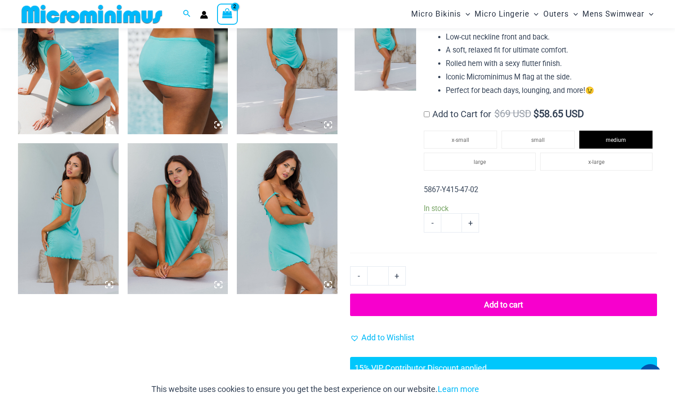
click at [505, 302] on button "Add to cart" at bounding box center [503, 305] width 307 height 22
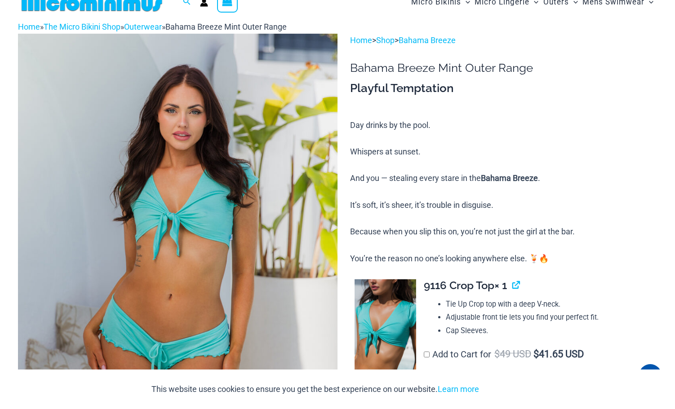
scroll to position [0, 0]
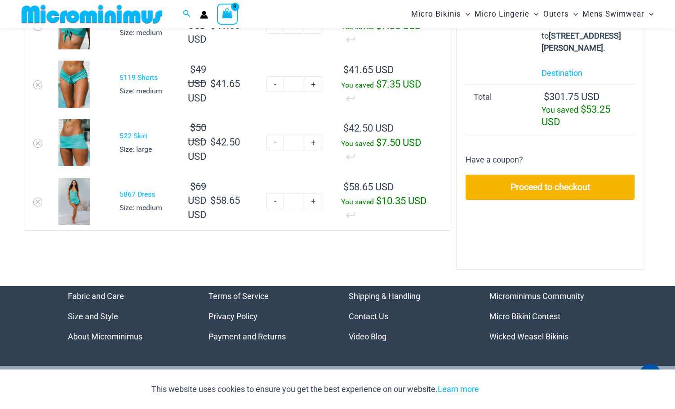
scroll to position [307, 0]
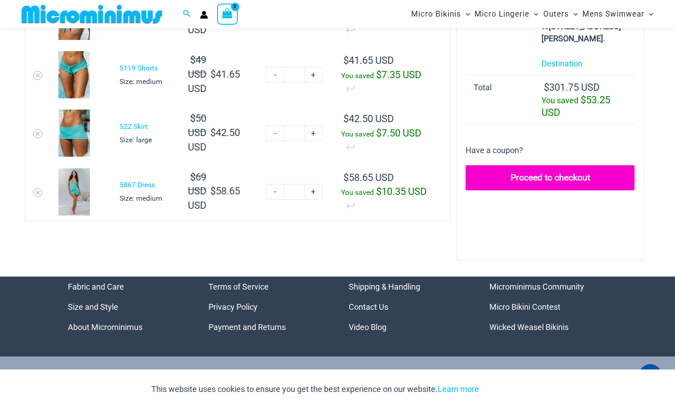
click at [562, 180] on link "Proceed to checkout" at bounding box center [550, 177] width 169 height 25
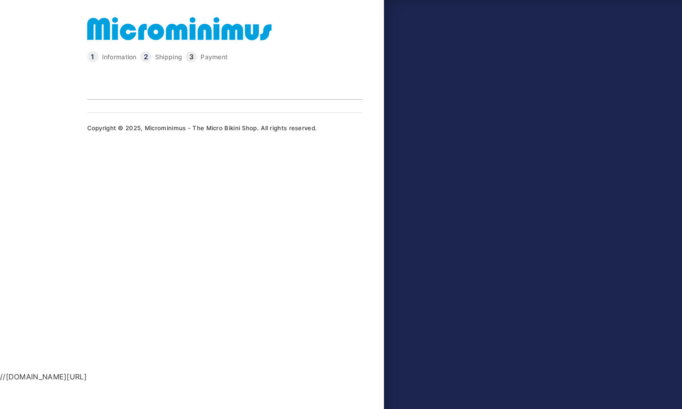
type input "**********"
select select "**"
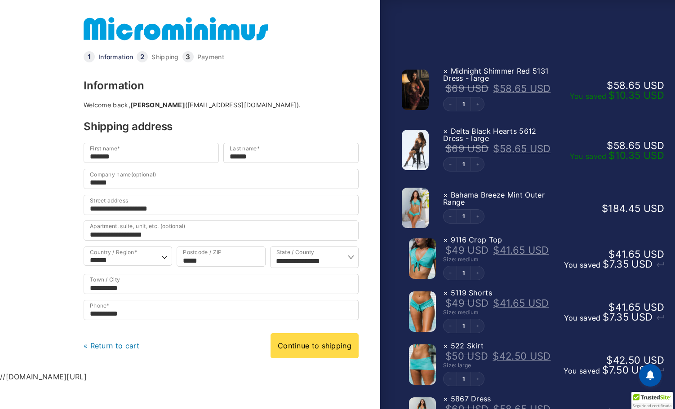
scroll to position [90, 0]
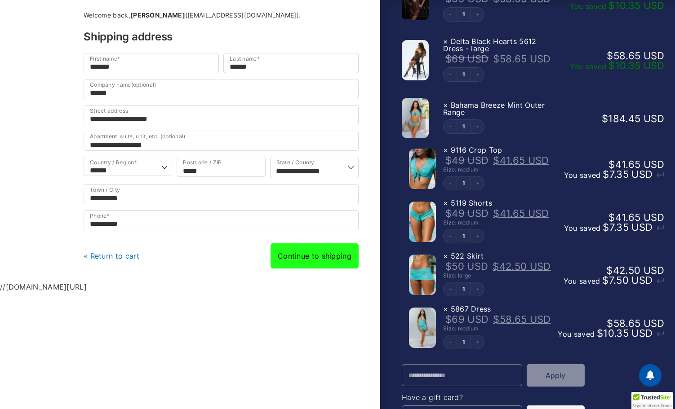
click at [330, 268] on link "Continue to shipping" at bounding box center [315, 256] width 88 height 25
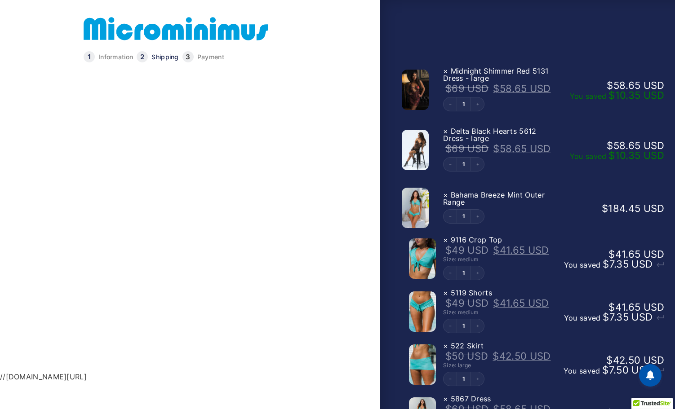
click at [326, 234] on link "Continue to payment" at bounding box center [314, 235] width 89 height 25
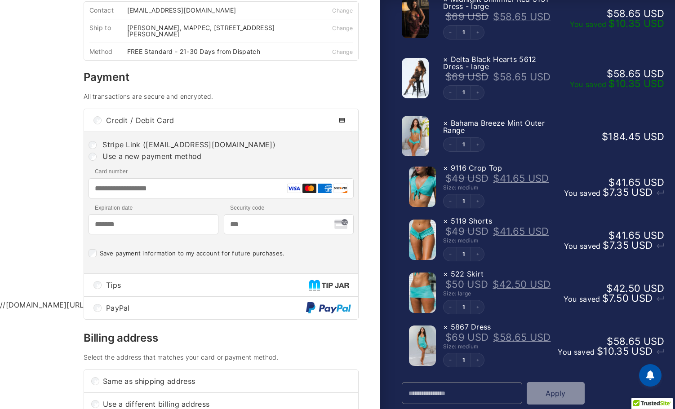
scroll to position [135, 0]
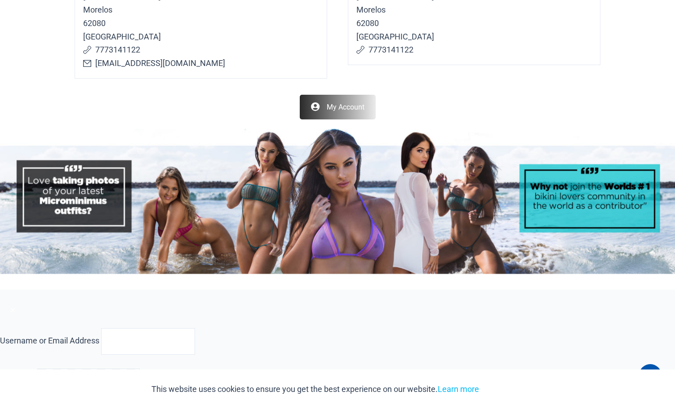
scroll to position [764, 0]
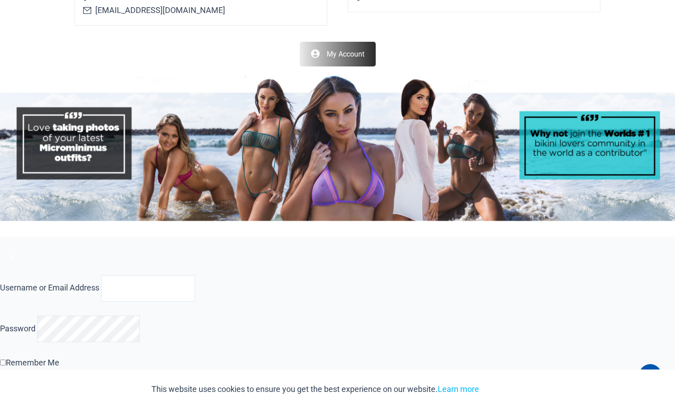
click at [344, 57] on link "My Account" at bounding box center [338, 54] width 76 height 25
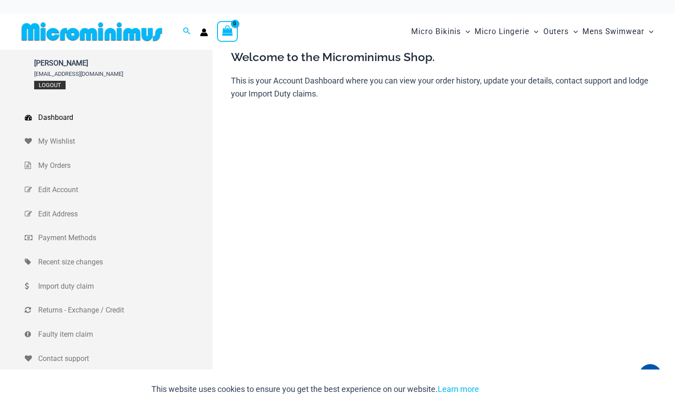
click at [54, 84] on link "Logout" at bounding box center [49, 85] width 31 height 9
